Goal: Find specific page/section: Find specific page/section

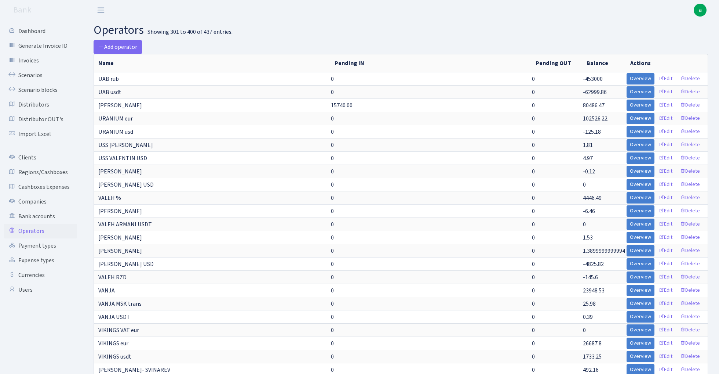
select select "100"
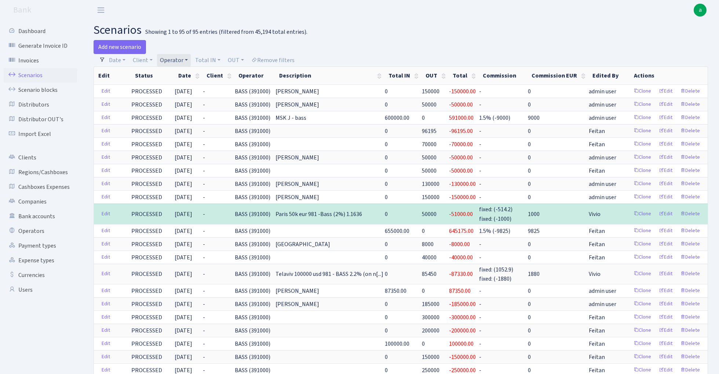
select select "100"
click at [288, 59] on link "Remove filters" at bounding box center [272, 60] width 49 height 12
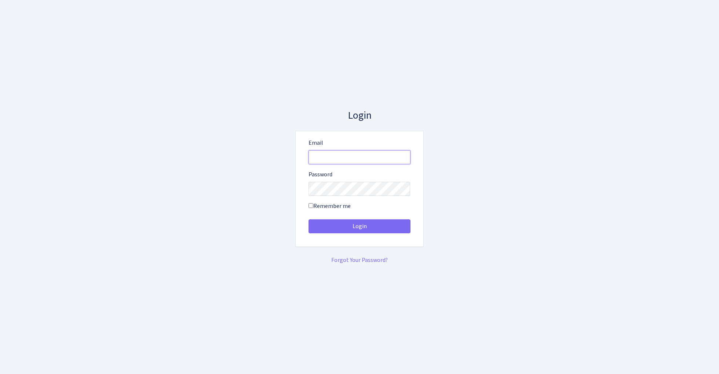
type input "admin@bank.com"
click at [359, 226] on button "Login" at bounding box center [360, 226] width 102 height 14
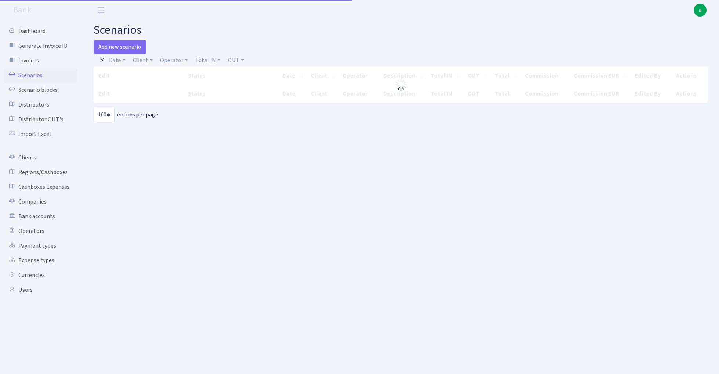
select select "100"
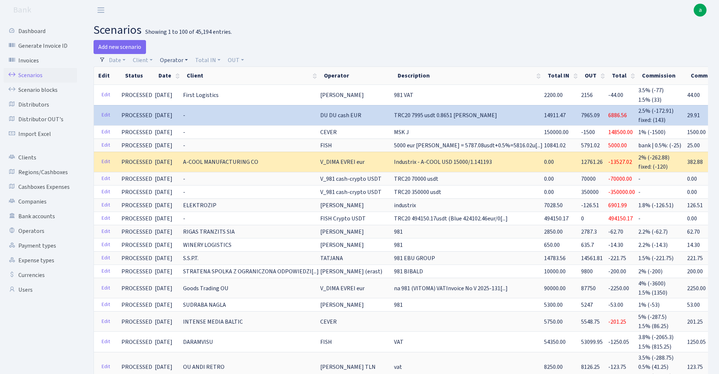
click at [172, 56] on link "Operator" at bounding box center [174, 60] width 34 height 12
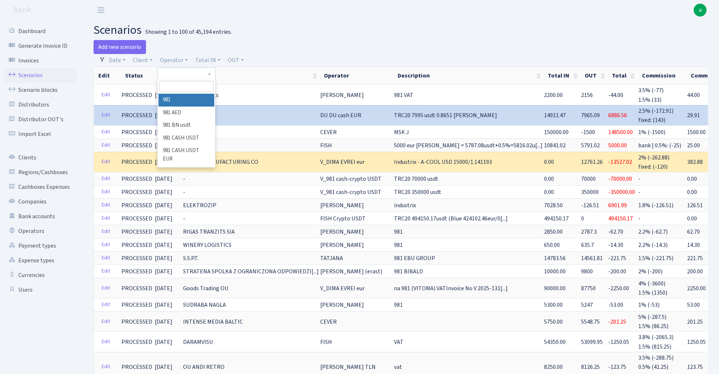
click at [178, 85] on input "search" at bounding box center [186, 86] width 54 height 11
type input "ura"
click at [186, 131] on li "URANIUM eur" at bounding box center [186, 133] width 55 height 13
